Goal: Entertainment & Leisure: Consume media (video, audio)

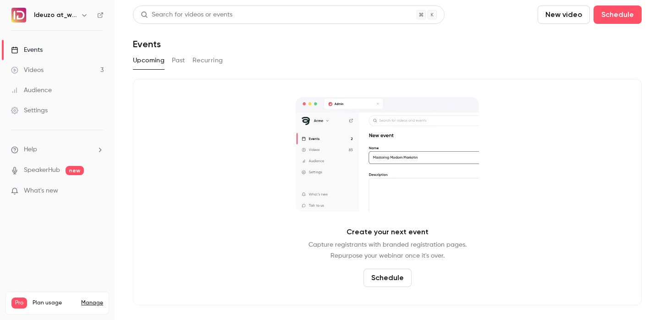
click at [95, 72] on link "Videos 3" at bounding box center [57, 70] width 115 height 20
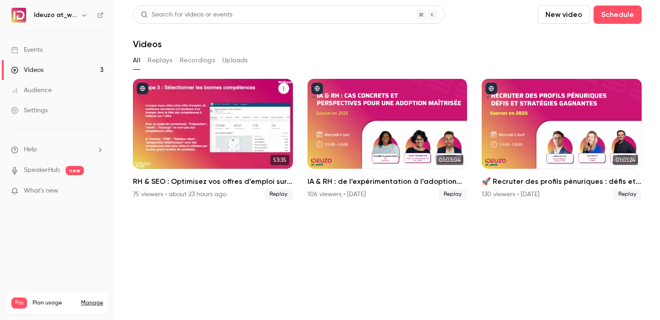
click at [234, 193] on div "75 viewers • about 23 hours ago Replay" at bounding box center [213, 194] width 160 height 11
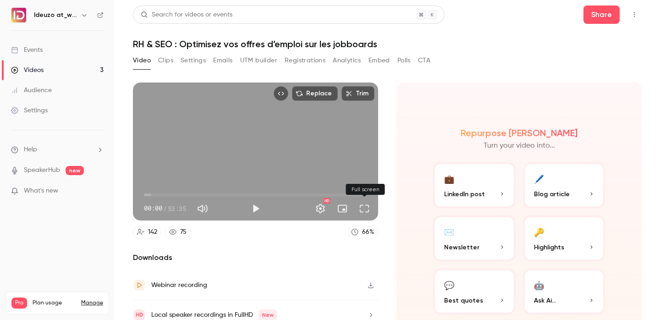
click at [366, 208] on button "Full screen" at bounding box center [364, 208] width 18 height 18
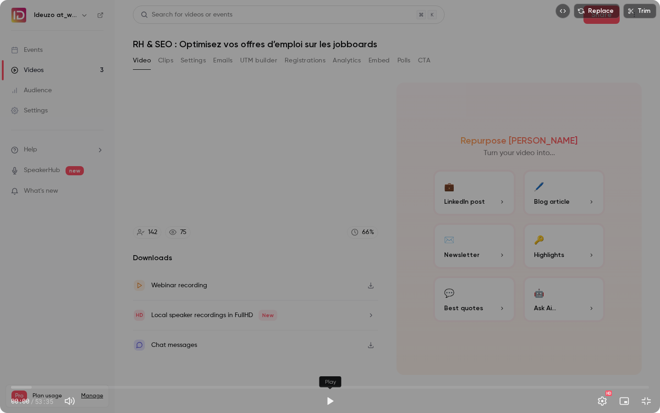
click at [327, 320] on button "Play" at bounding box center [330, 401] width 18 height 18
type input "***"
click at [22, 320] on span "00:55" at bounding box center [330, 387] width 638 height 15
click at [31, 320] on span "01:39" at bounding box center [330, 387] width 638 height 15
click at [40, 320] on span "01:39" at bounding box center [330, 387] width 638 height 15
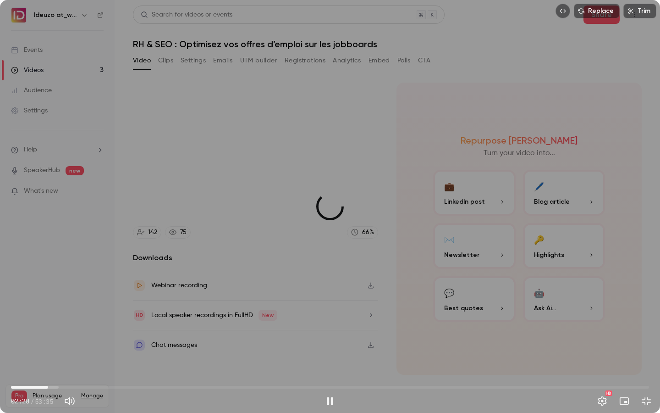
click at [48, 320] on span "03:07" at bounding box center [330, 387] width 638 height 15
click at [42, 320] on span "03:07" at bounding box center [330, 387] width 638 height 15
click at [67, 320] on span "04:44" at bounding box center [330, 387] width 638 height 15
click at [94, 320] on span "07:00" at bounding box center [330, 387] width 638 height 15
click at [68, 320] on span "04:46" at bounding box center [330, 387] width 638 height 15
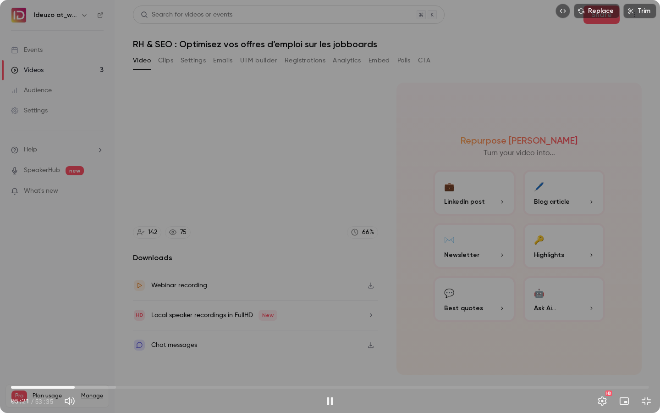
click at [75, 320] on span "05:21" at bounding box center [330, 387] width 638 height 15
click at [80, 320] on span "05:21" at bounding box center [330, 387] width 638 height 15
click at [85, 320] on span "06:11" at bounding box center [330, 387] width 638 height 15
click at [83, 320] on span "06:00" at bounding box center [82, 387] width 3 height 3
drag, startPoint x: 83, startPoint y: 387, endPoint x: 76, endPoint y: 387, distance: 6.9
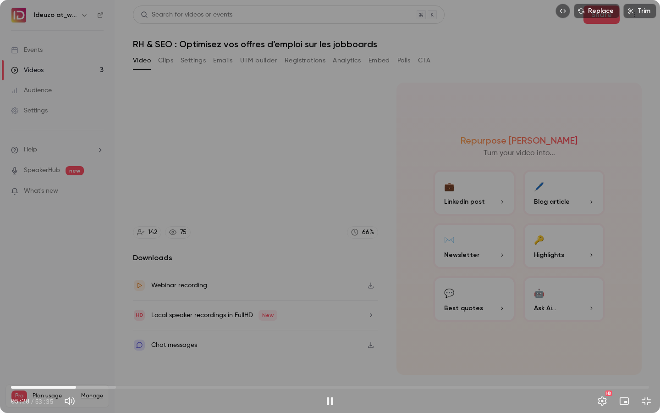
click at [76, 320] on span "05:28" at bounding box center [76, 387] width 3 height 3
click at [95, 320] on span "07:02" at bounding box center [330, 387] width 638 height 15
click at [100, 320] on span "07:03" at bounding box center [330, 387] width 638 height 15
click at [102, 320] on span "07:30" at bounding box center [100, 387] width 3 height 3
click at [108, 320] on span "08:07" at bounding box center [107, 387] width 3 height 3
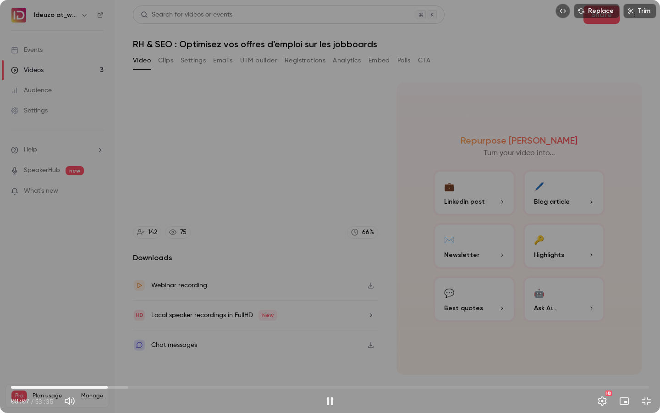
click at [106, 320] on span "08:07" at bounding box center [107, 387] width 3 height 3
click at [120, 320] on span "09:09" at bounding box center [330, 387] width 638 height 15
click at [127, 320] on span "09:10" at bounding box center [330, 387] width 638 height 15
click at [121, 320] on span "09:14" at bounding box center [330, 387] width 638 height 15
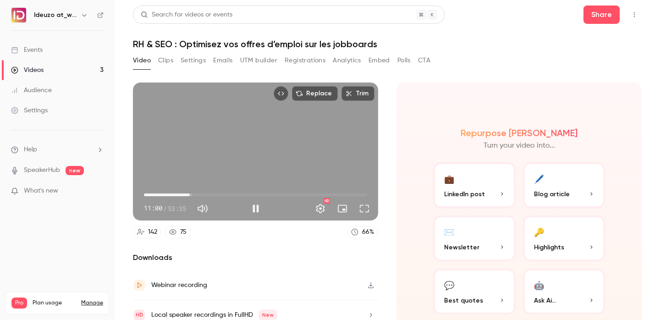
click at [190, 197] on span "11:00" at bounding box center [255, 195] width 223 height 15
click at [195, 195] on span "11:02" at bounding box center [255, 195] width 223 height 15
click at [204, 196] on span "12:19" at bounding box center [255, 195] width 223 height 15
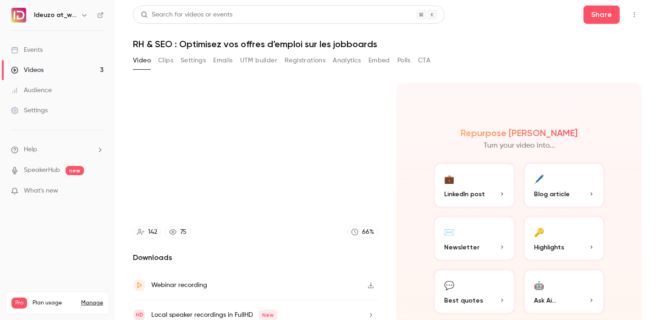
type input "*****"
click at [71, 55] on link "Events" at bounding box center [57, 50] width 115 height 20
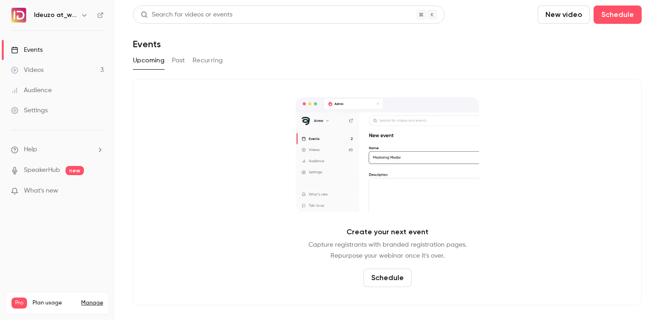
click at [58, 72] on link "Videos 3" at bounding box center [57, 70] width 115 height 20
